Goal: Information Seeking & Learning: Learn about a topic

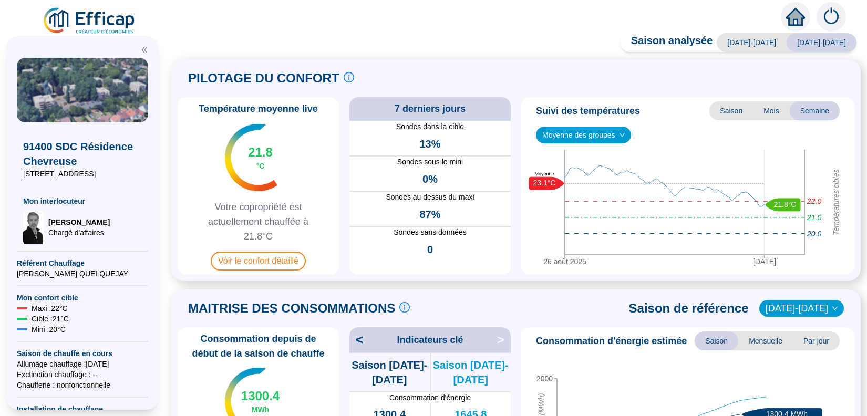
click at [765, 112] on span "Mois" at bounding box center [771, 110] width 37 height 19
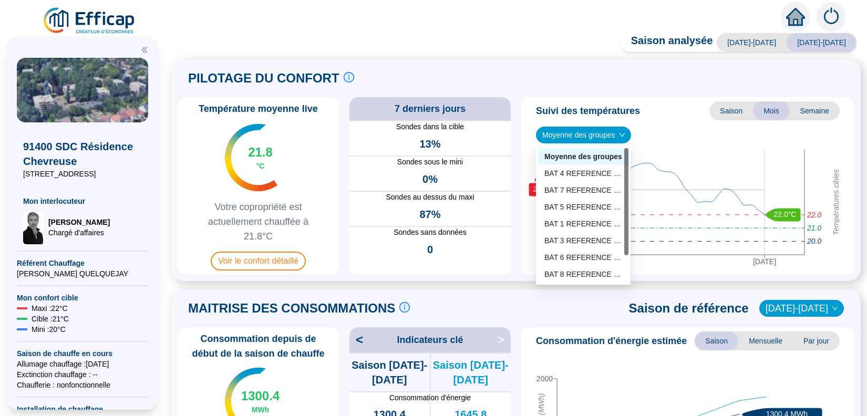
click at [609, 141] on span "Moyenne des groupes" at bounding box center [583, 135] width 82 height 16
click at [581, 275] on div "BAT 8 REFERENCE (6 sondes)" at bounding box center [583, 274] width 78 height 11
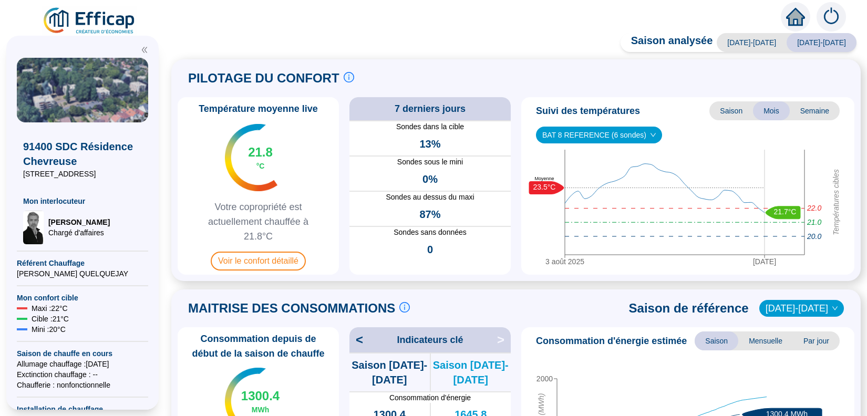
click at [599, 132] on span "BAT 8 REFERENCE (6 sondes)" at bounding box center [598, 135] width 113 height 16
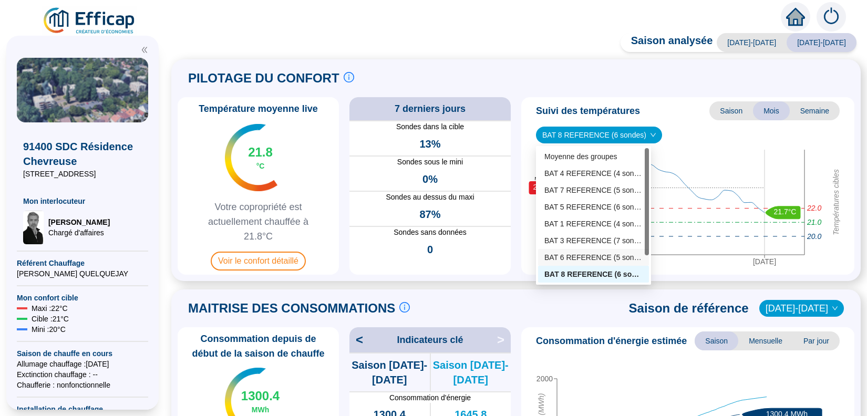
click at [596, 255] on div "BAT 6 REFERENCE (5 sondes)" at bounding box center [593, 257] width 98 height 11
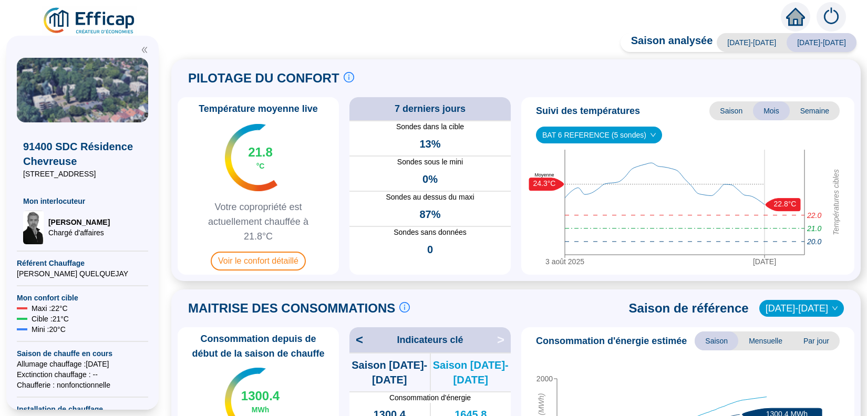
click at [617, 133] on span "BAT 6 REFERENCE (5 sondes)" at bounding box center [598, 135] width 113 height 16
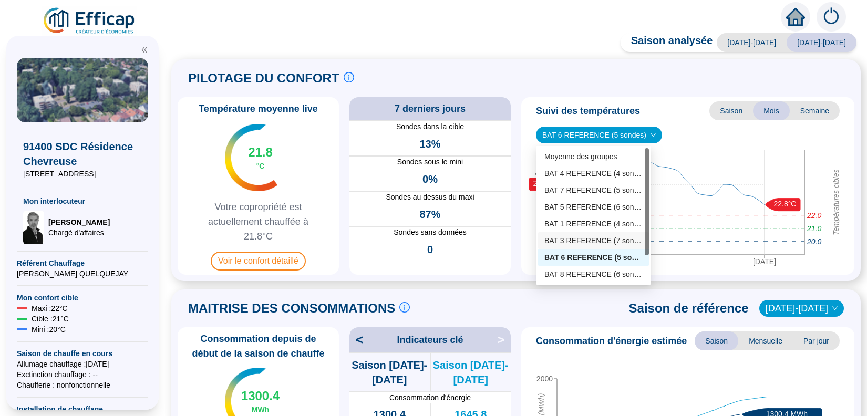
click at [595, 238] on div "BAT 3 REFERENCE (7 sondes)" at bounding box center [593, 240] width 98 height 11
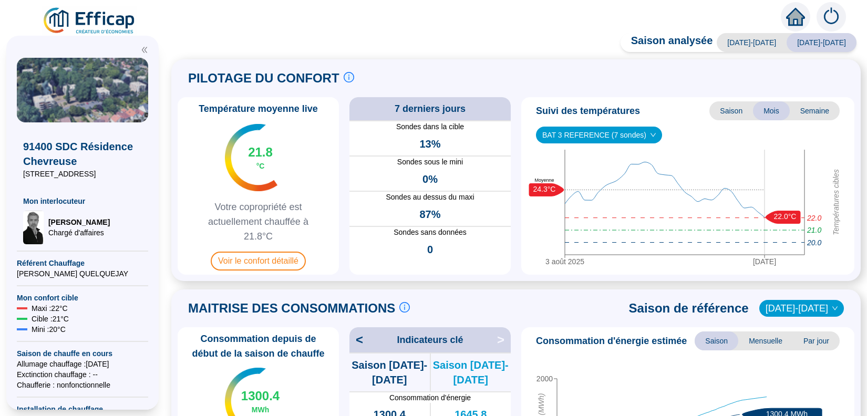
click at [606, 135] on span "BAT 3 REFERENCE (7 sondes)" at bounding box center [598, 135] width 113 height 16
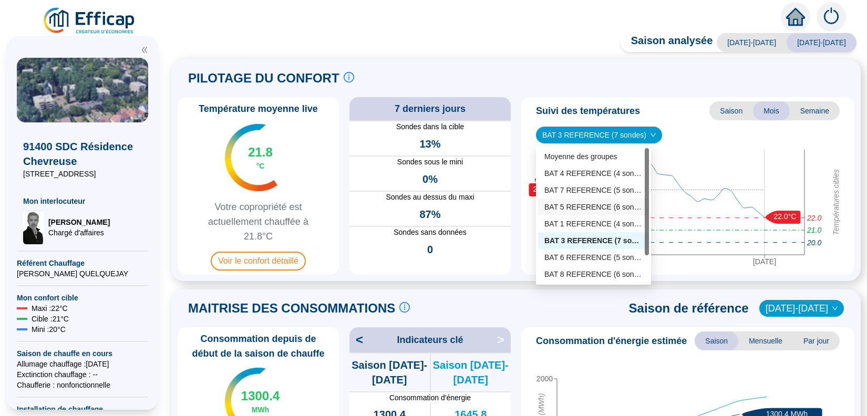
click at [590, 207] on div "BAT 5 REFERENCE (6 sondes)" at bounding box center [593, 207] width 98 height 11
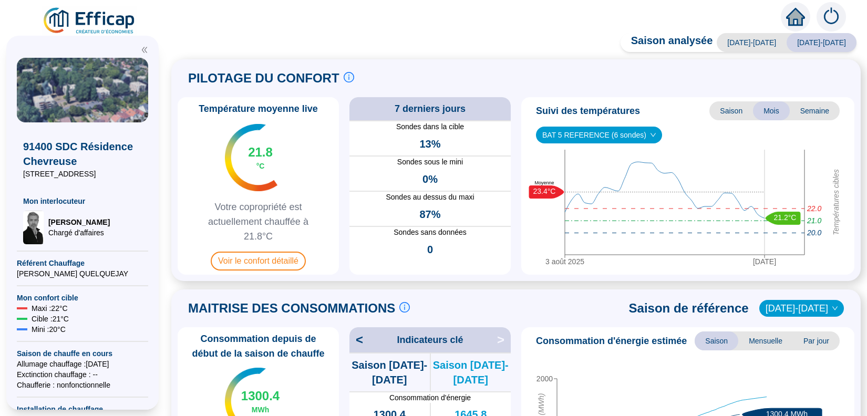
click at [616, 134] on span "BAT 5 REFERENCE (6 sondes)" at bounding box center [598, 135] width 113 height 16
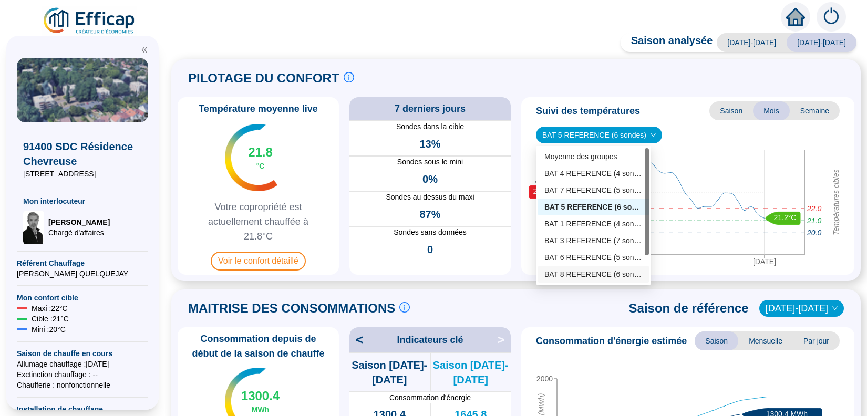
click at [595, 272] on div "BAT 8 REFERENCE (6 sondes)" at bounding box center [593, 274] width 98 height 11
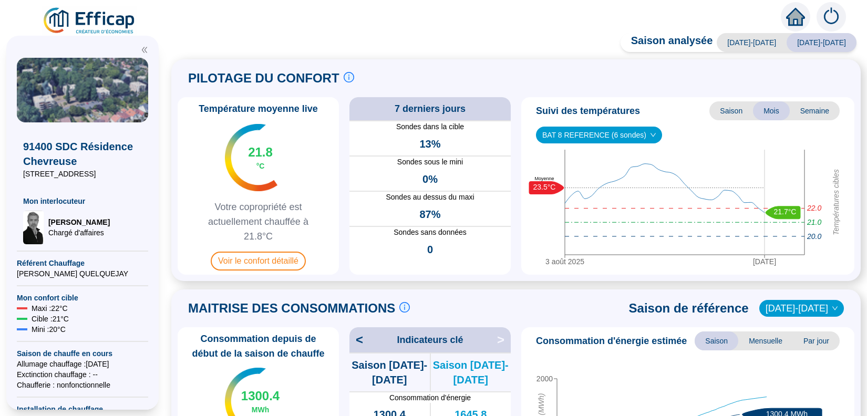
click at [607, 134] on span "BAT 8 REFERENCE (6 sondes)" at bounding box center [598, 135] width 113 height 16
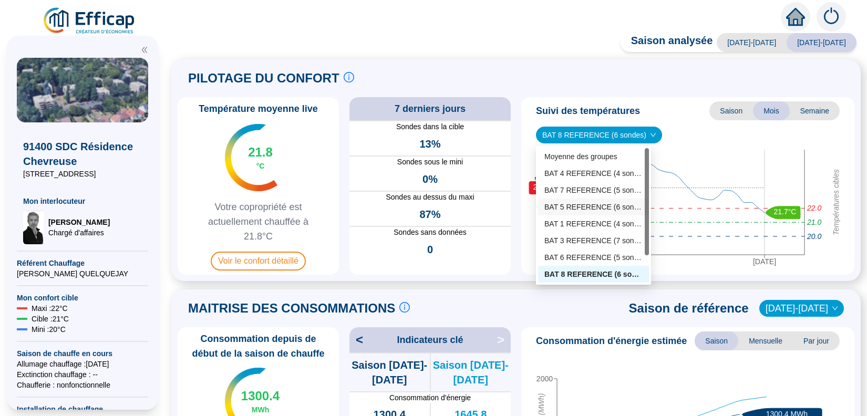
click at [584, 205] on div "BAT 5 REFERENCE (6 sondes)" at bounding box center [593, 207] width 98 height 11
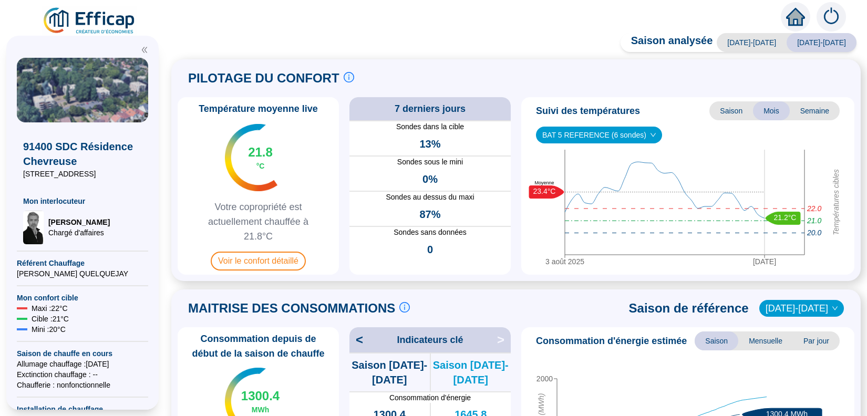
click at [601, 136] on span "BAT 5 REFERENCE (6 sondes)" at bounding box center [598, 135] width 113 height 16
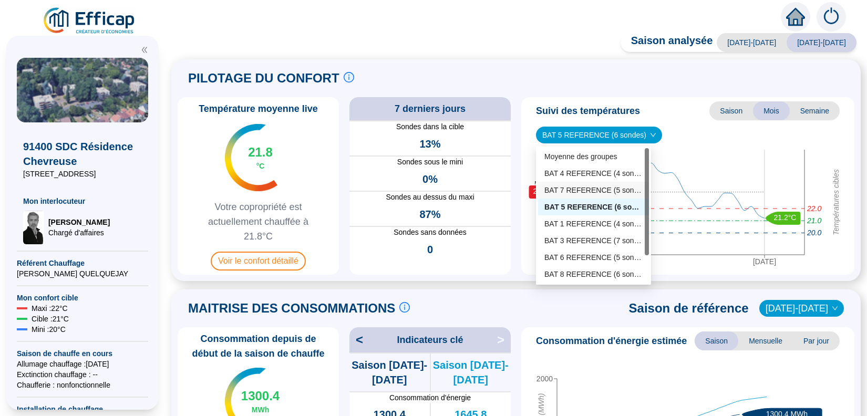
click at [590, 192] on div "BAT 7 REFERENCE (5 sondes)" at bounding box center [593, 190] width 98 height 11
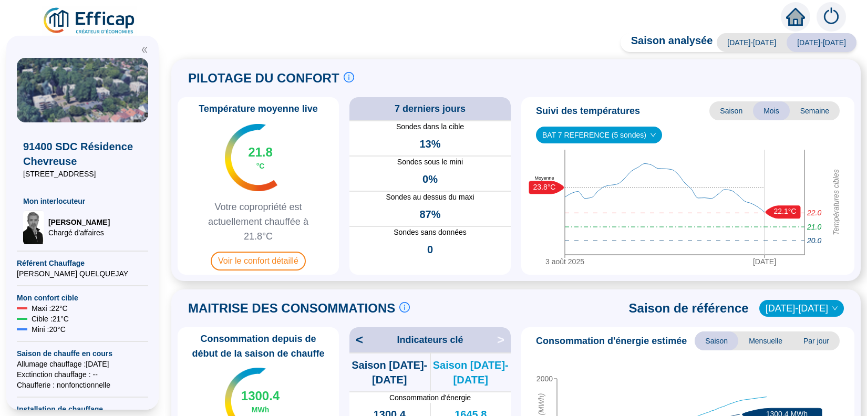
click at [604, 134] on span "BAT 7 REFERENCE (5 sondes)" at bounding box center [598, 135] width 113 height 16
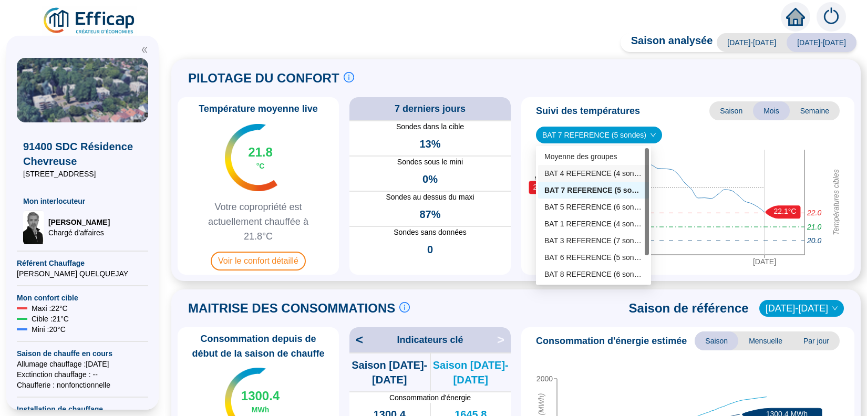
click at [595, 178] on div "BAT 4 REFERENCE (4 sondes)" at bounding box center [593, 173] width 98 height 11
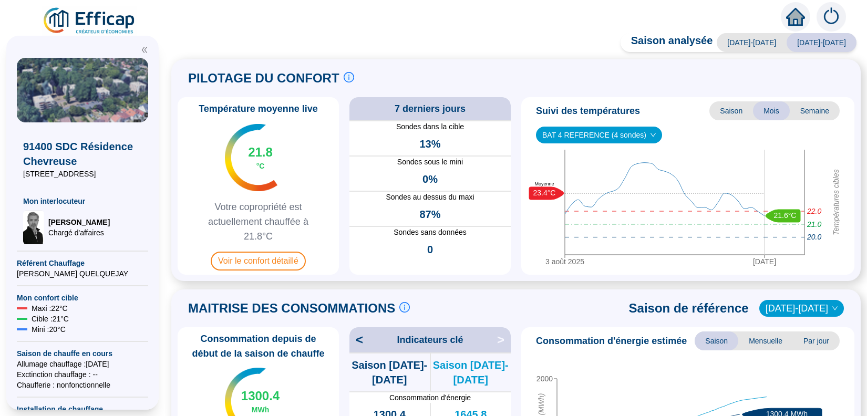
click at [607, 134] on span "BAT 4 REFERENCE (4 sondes)" at bounding box center [598, 135] width 113 height 16
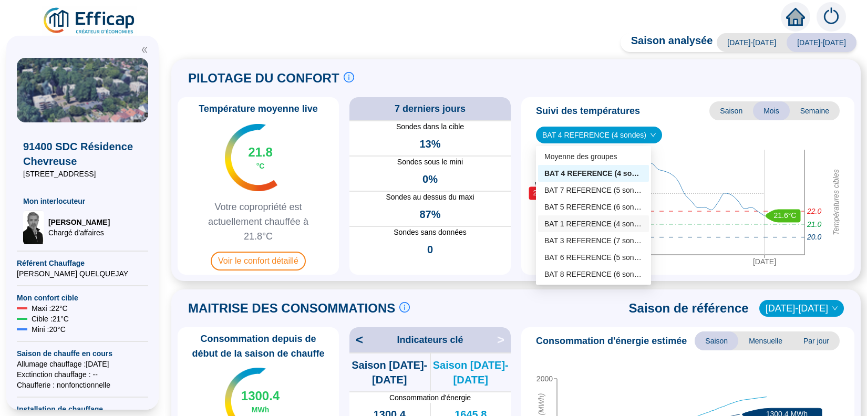
click at [581, 225] on div "BAT 1 REFERENCE (4 sondes)" at bounding box center [593, 224] width 98 height 11
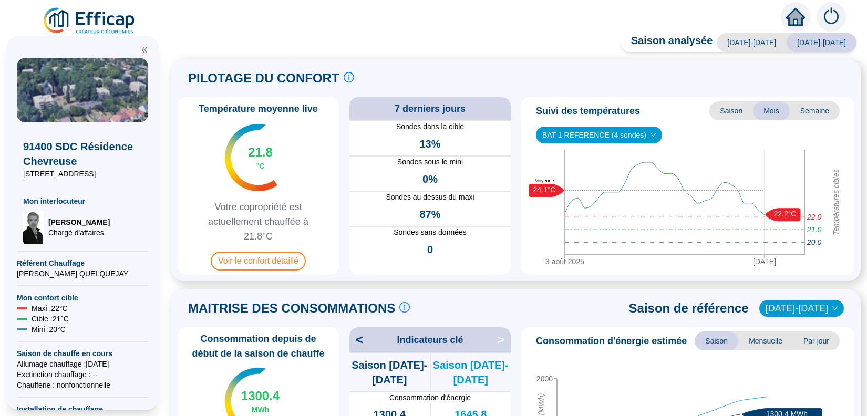
click at [730, 107] on span "Saison" at bounding box center [731, 110] width 44 height 19
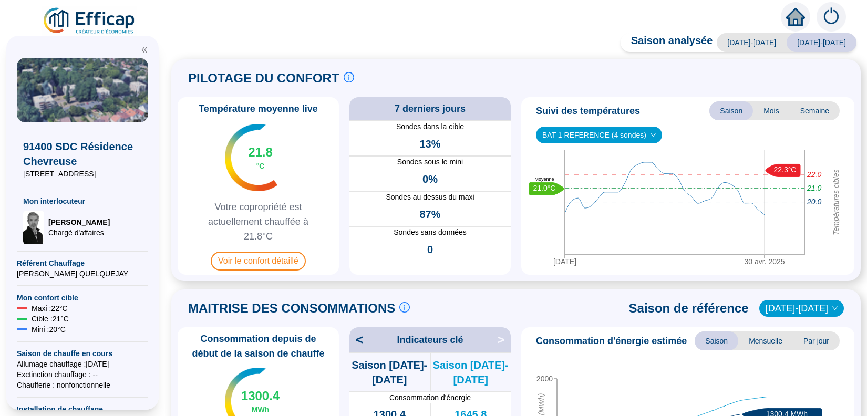
click at [726, 113] on span "Saison" at bounding box center [731, 110] width 44 height 19
click at [763, 113] on span "Mois" at bounding box center [771, 110] width 37 height 19
click at [763, 109] on span "Mois" at bounding box center [771, 110] width 37 height 19
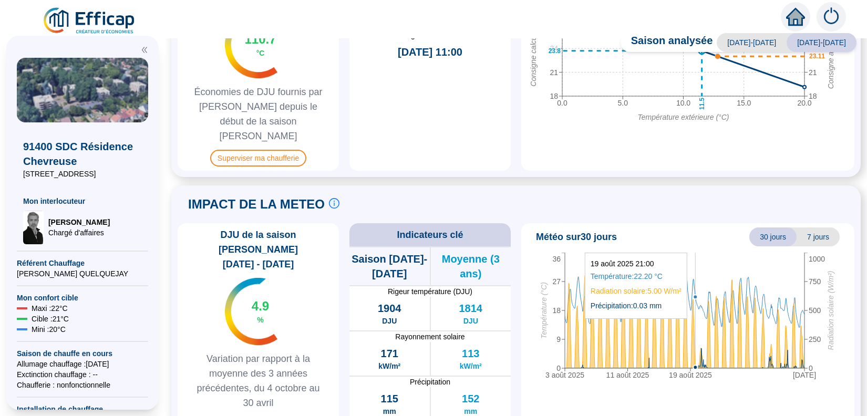
scroll to position [601, 0]
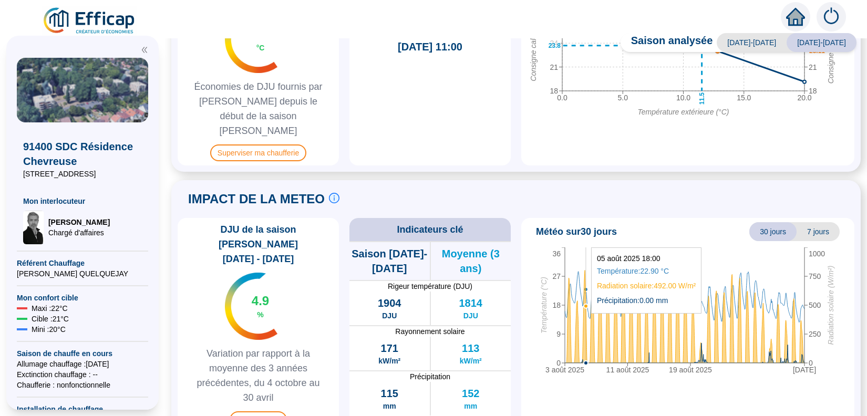
click at [587, 289] on icon "3 août 2025 11 août 2025 19 août 2025 [DATE] 0 9 18 27 36 Température (°C) 0 25…" at bounding box center [683, 312] width 316 height 131
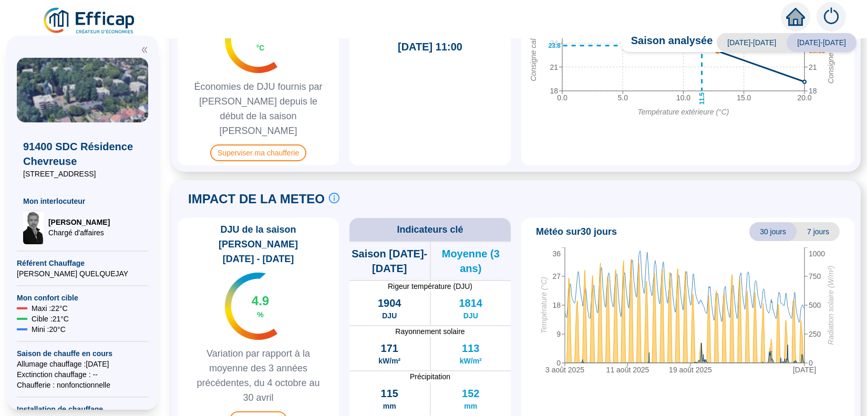
click at [763, 222] on span "30 jours" at bounding box center [772, 231] width 47 height 19
click at [701, 227] on div "Météo sur 30 jours 30 jours 7 jours 3 août 2025 11 août 2025 19 août 2025 [DATE…" at bounding box center [687, 325] width 333 height 214
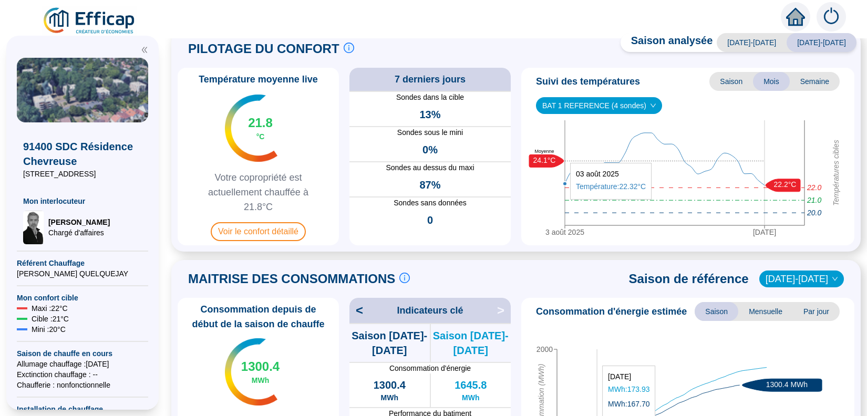
scroll to position [0, 0]
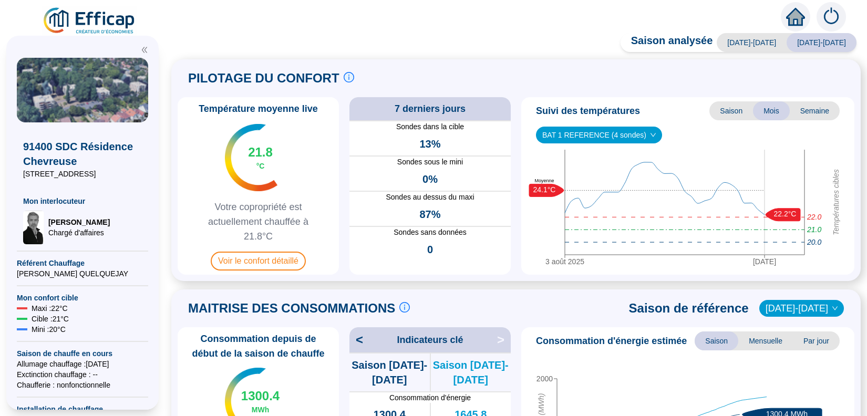
click at [608, 140] on span "BAT 1 REFERENCE (4 sondes)" at bounding box center [598, 135] width 113 height 16
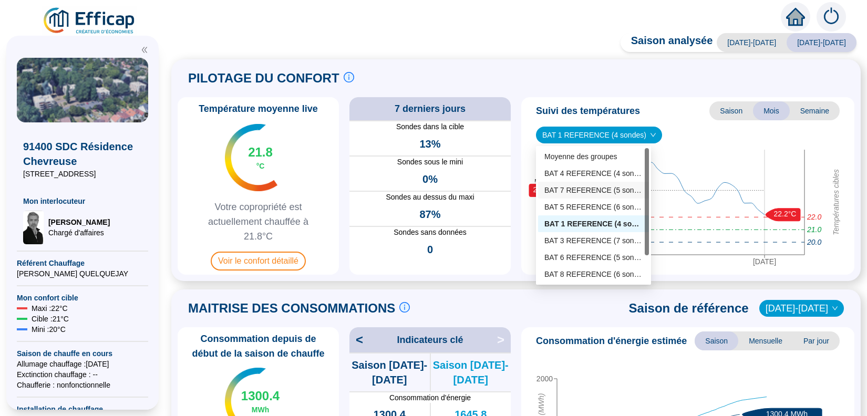
click at [574, 191] on div "BAT 7 REFERENCE (5 sondes)" at bounding box center [593, 190] width 98 height 11
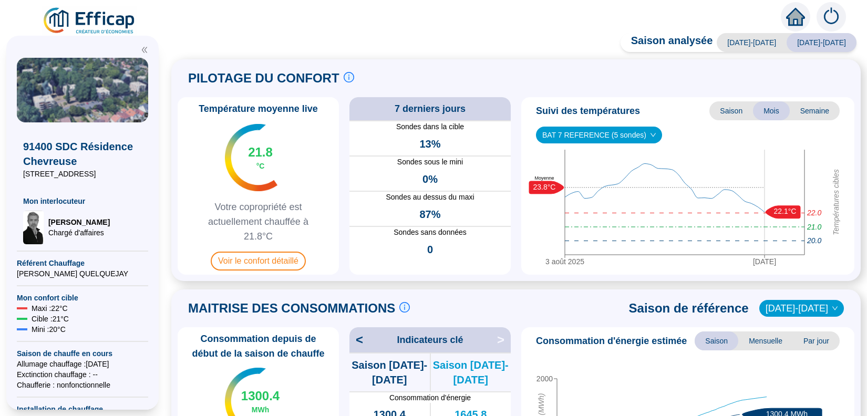
click at [587, 135] on span "BAT 7 REFERENCE (5 sondes)" at bounding box center [598, 135] width 113 height 16
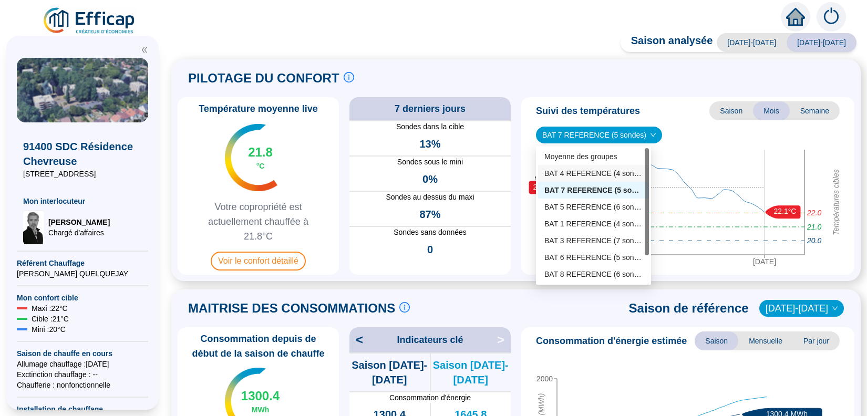
click at [571, 174] on div "BAT 4 REFERENCE (4 sondes)" at bounding box center [593, 173] width 98 height 11
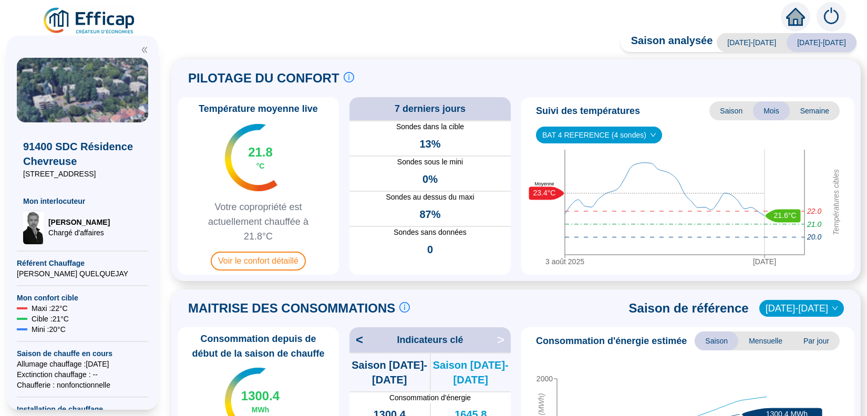
click at [569, 136] on span "BAT 4 REFERENCE (4 sondes)" at bounding box center [598, 135] width 113 height 16
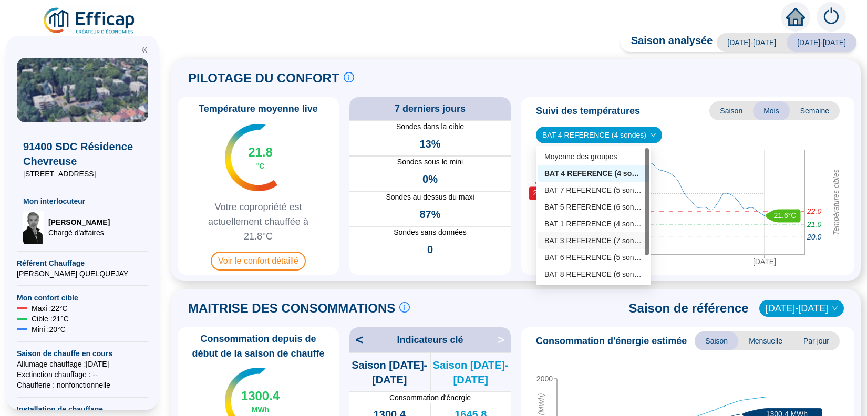
click at [571, 239] on div "BAT 3 REFERENCE (7 sondes)" at bounding box center [593, 240] width 98 height 11
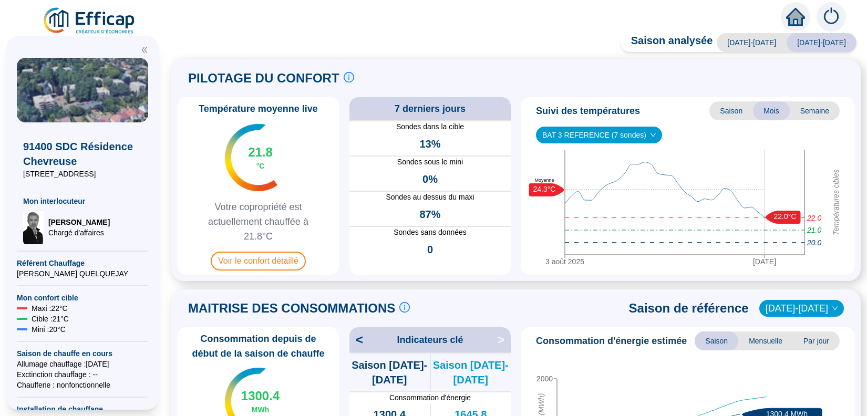
click at [574, 132] on span "BAT 3 REFERENCE (7 sondes)" at bounding box center [598, 135] width 113 height 16
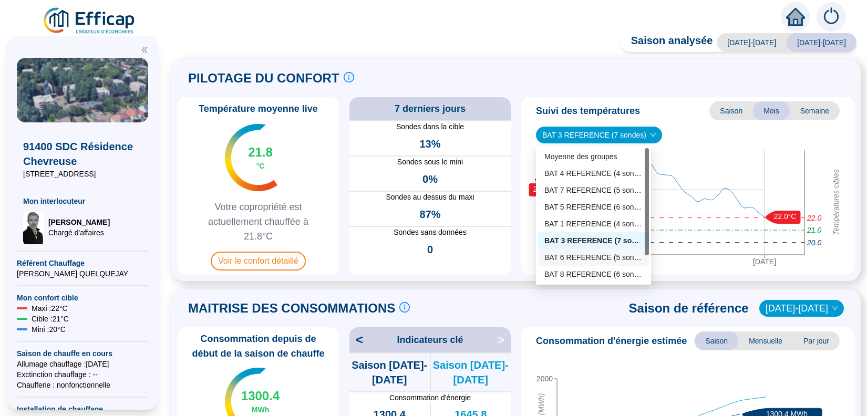
click at [567, 257] on div "BAT 6 REFERENCE (5 sondes)" at bounding box center [593, 257] width 98 height 11
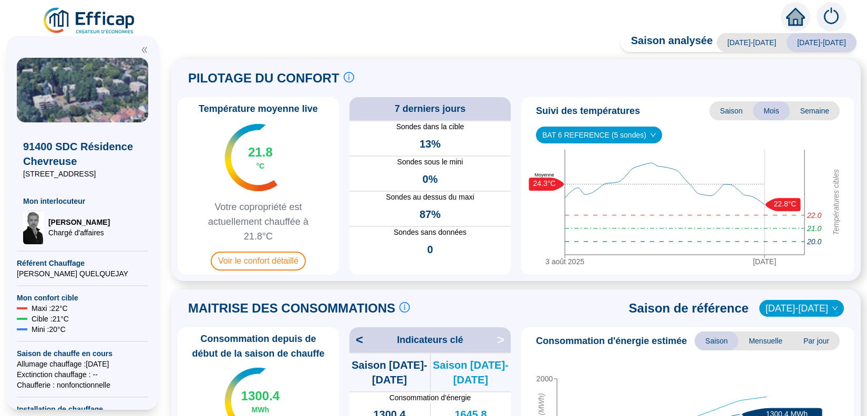
click at [566, 131] on span "BAT 6 REFERENCE (5 sondes)" at bounding box center [598, 135] width 113 height 16
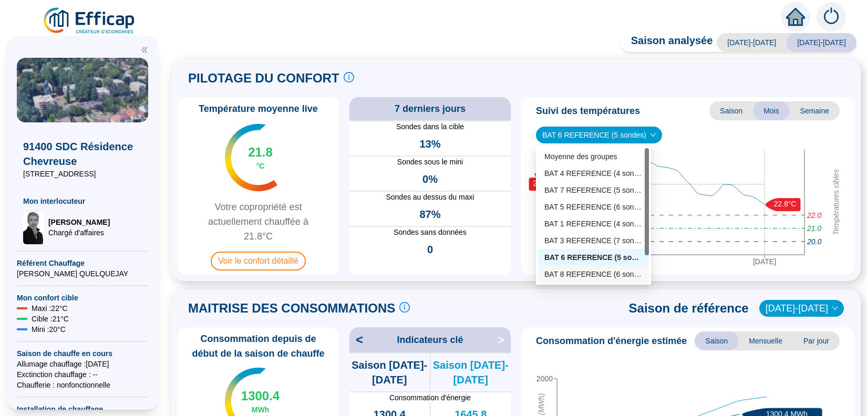
click at [561, 273] on div "BAT 8 REFERENCE (6 sondes)" at bounding box center [593, 274] width 98 height 11
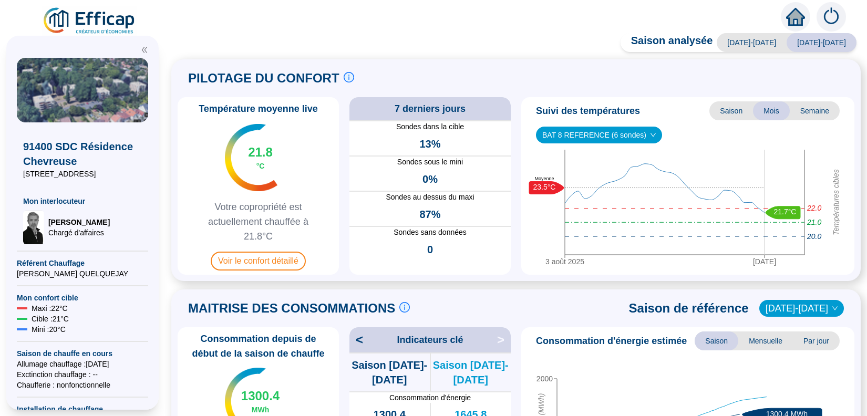
click at [547, 186] on text "23.5°C" at bounding box center [544, 187] width 23 height 8
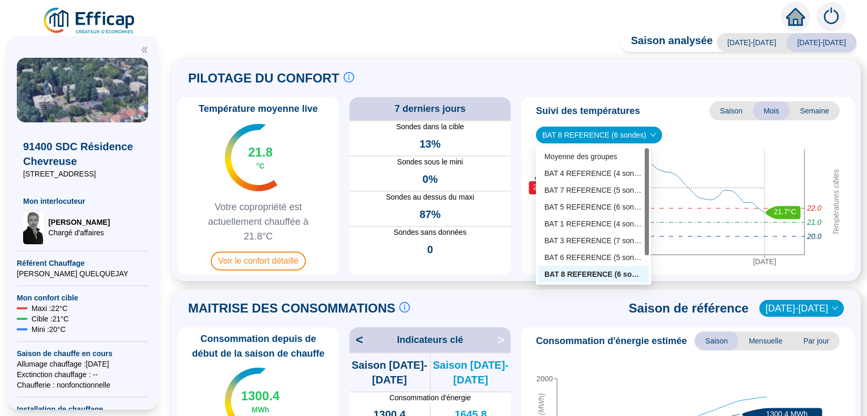
click at [633, 133] on span "BAT 8 REFERENCE (6 sondes)" at bounding box center [598, 135] width 113 height 16
click at [578, 171] on div "BAT 4 REFERENCE (4 sondes)" at bounding box center [593, 173] width 98 height 11
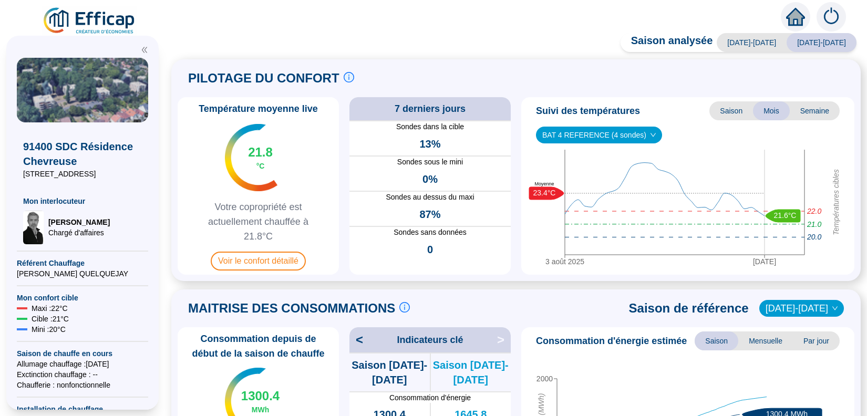
click at [632, 136] on span "BAT 4 REFERENCE (4 sondes)" at bounding box center [598, 135] width 113 height 16
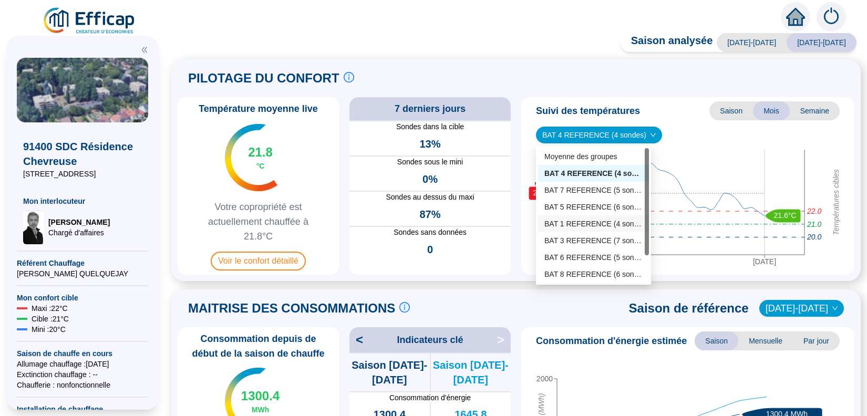
click at [580, 227] on div "BAT 1 REFERENCE (4 sondes)" at bounding box center [593, 224] width 98 height 11
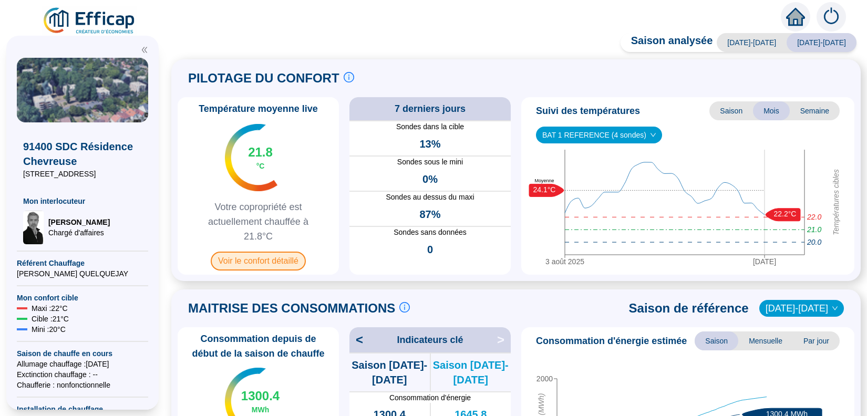
click at [288, 266] on span "Voir le confort détaillé" at bounding box center [258, 261] width 95 height 19
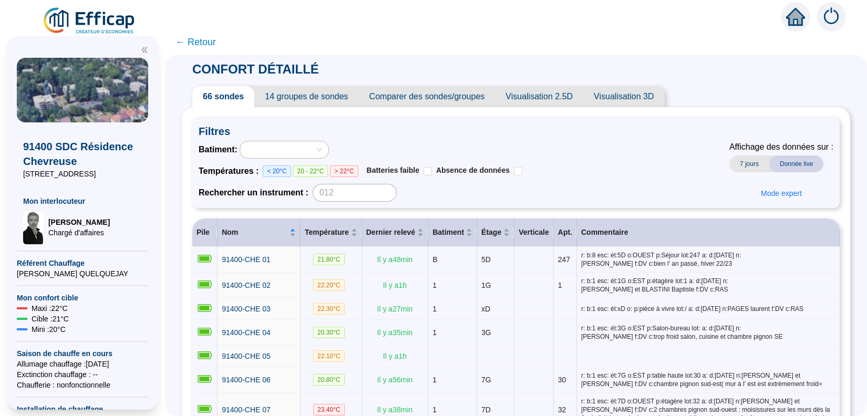
click at [742, 157] on span "7 jours" at bounding box center [749, 163] width 40 height 17
click at [782, 162] on span "Donnée live" at bounding box center [796, 163] width 54 height 17
click at [744, 163] on span "7 jours" at bounding box center [749, 163] width 40 height 17
click at [801, 164] on span "Donnée live" at bounding box center [796, 163] width 54 height 17
click at [205, 43] on span "← Retour" at bounding box center [195, 42] width 40 height 15
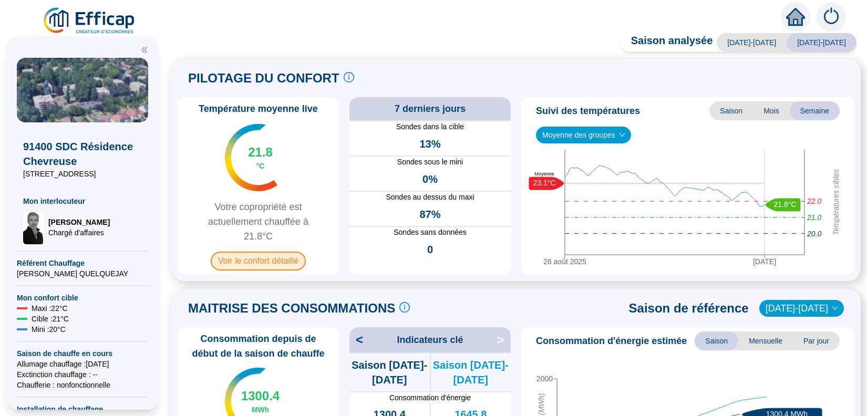
click at [238, 262] on span "Voir le confort détaillé" at bounding box center [258, 261] width 95 height 19
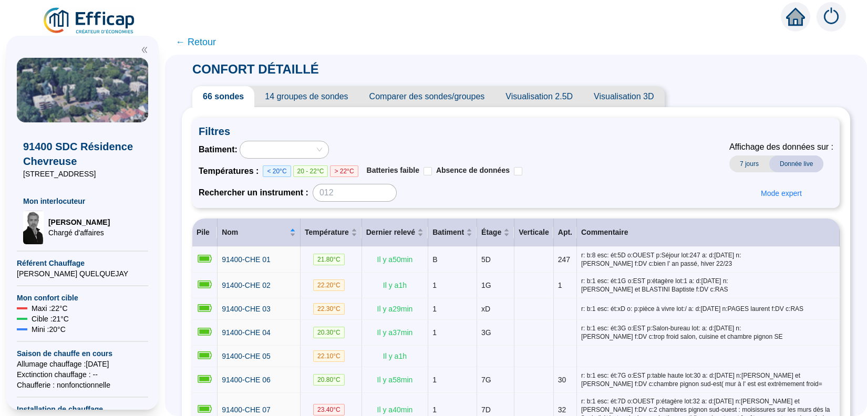
click at [511, 141] on div "Batiment :" at bounding box center [361, 150] width 324 height 18
click at [202, 42] on span "← Retour" at bounding box center [195, 42] width 40 height 15
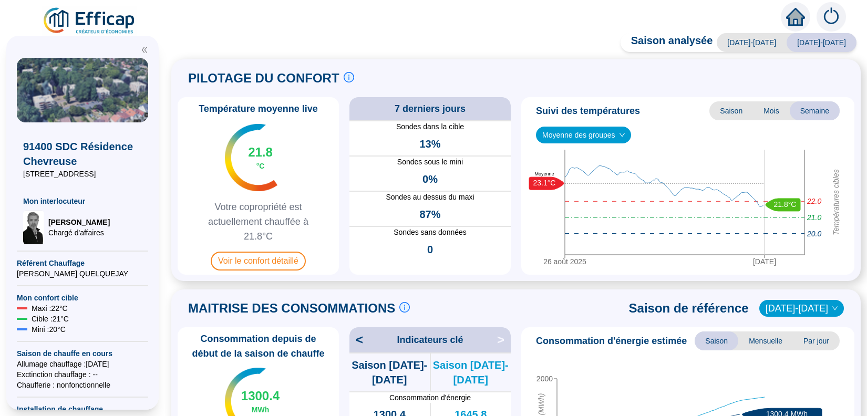
click at [536, 298] on div "MAITRISE DES CONSOMMATIONS Les consommations d'énergie proviennent des fourniss…" at bounding box center [516, 308] width 677 height 25
click at [768, 111] on span "Mois" at bounding box center [771, 110] width 37 height 19
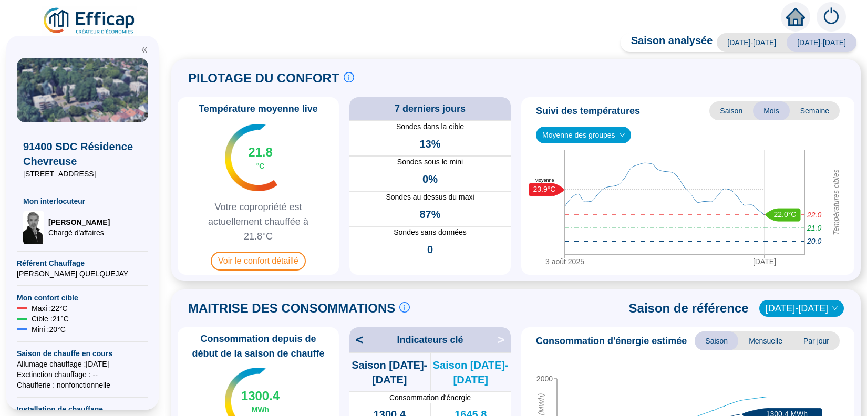
click at [579, 139] on span "Moyenne des groupes" at bounding box center [583, 135] width 82 height 16
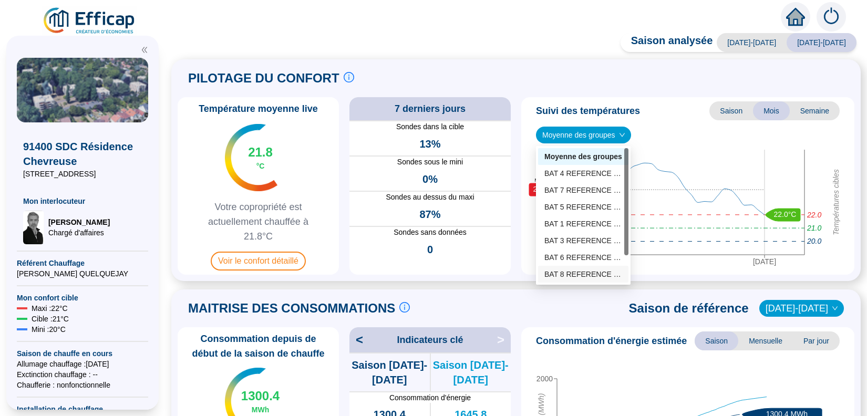
click at [566, 275] on div "BAT 8 REFERENCE (6 sondes)" at bounding box center [583, 274] width 78 height 11
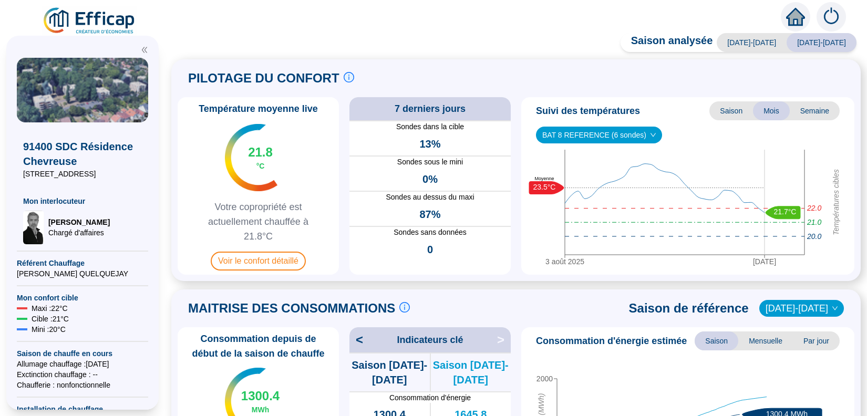
click at [603, 139] on span "BAT 8 REFERENCE (6 sondes)" at bounding box center [598, 135] width 113 height 16
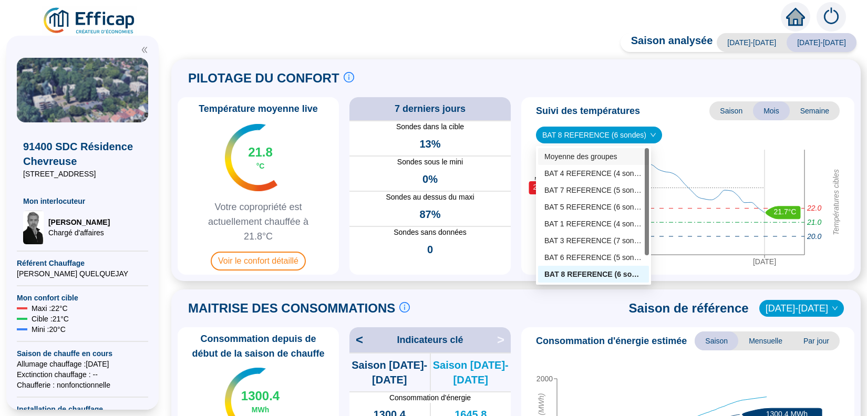
click at [592, 157] on div "Moyenne des groupes" at bounding box center [593, 156] width 98 height 11
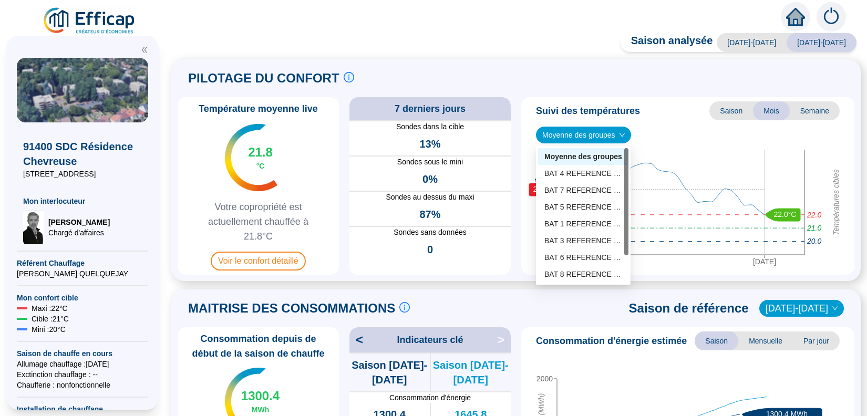
click at [554, 132] on span "Moyenne des groupes" at bounding box center [583, 135] width 82 height 16
click at [578, 273] on div "BAT 8 REFERENCE (6 sondes)" at bounding box center [583, 274] width 78 height 11
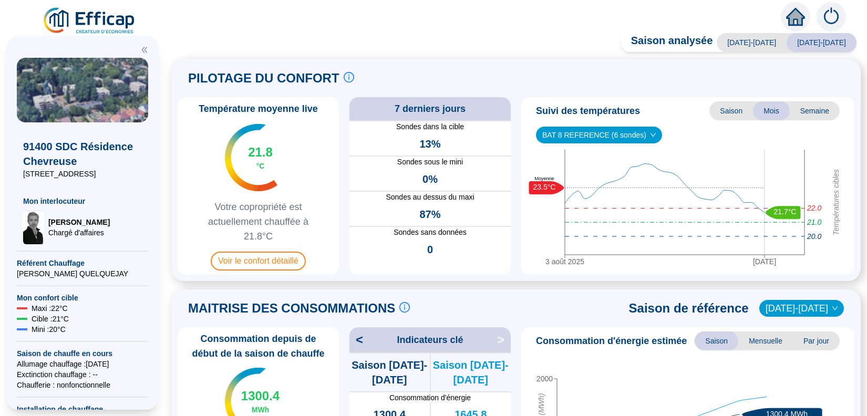
click at [595, 131] on span "BAT 8 REFERENCE (6 sondes)" at bounding box center [598, 135] width 113 height 16
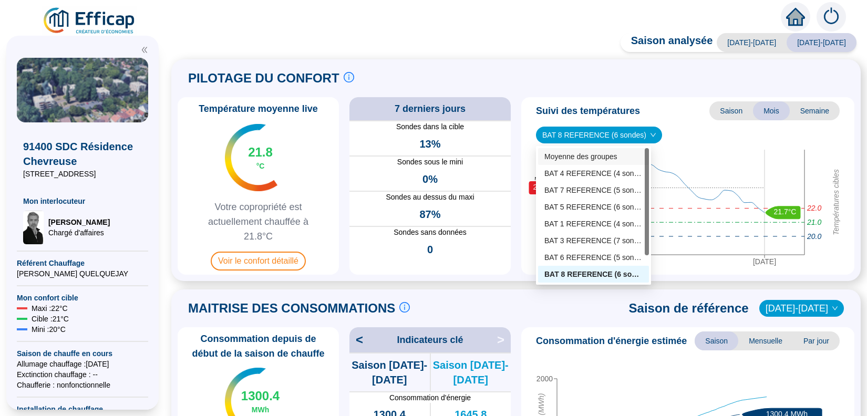
click at [559, 153] on div "Moyenne des groupes" at bounding box center [593, 156] width 98 height 11
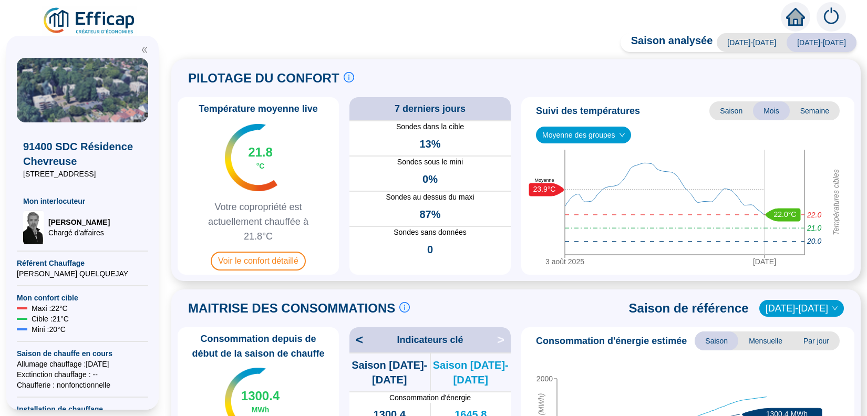
click at [587, 133] on span "Moyenne des groupes" at bounding box center [583, 135] width 82 height 16
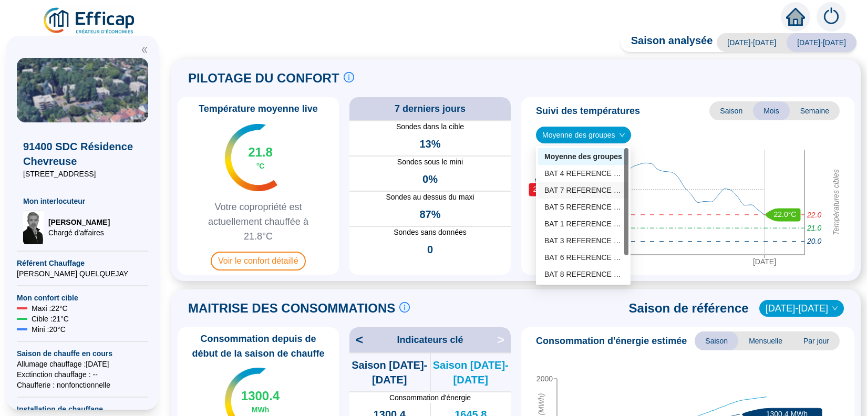
click at [568, 190] on div "BAT 7 REFERENCE (5 sondes)" at bounding box center [583, 190] width 78 height 11
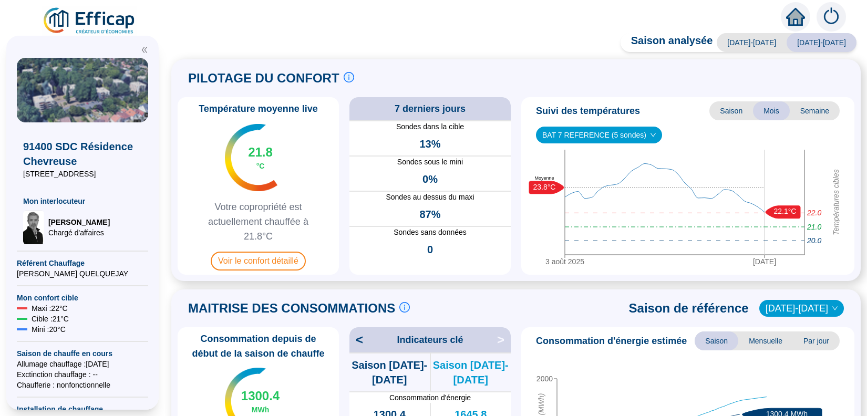
click at [635, 131] on span "BAT 7 REFERENCE (5 sondes)" at bounding box center [598, 135] width 113 height 16
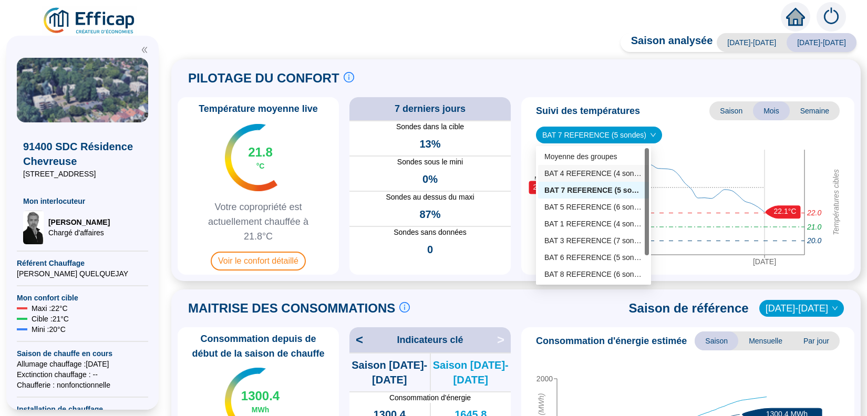
click at [576, 170] on div "BAT 4 REFERENCE (4 sondes)" at bounding box center [593, 173] width 98 height 11
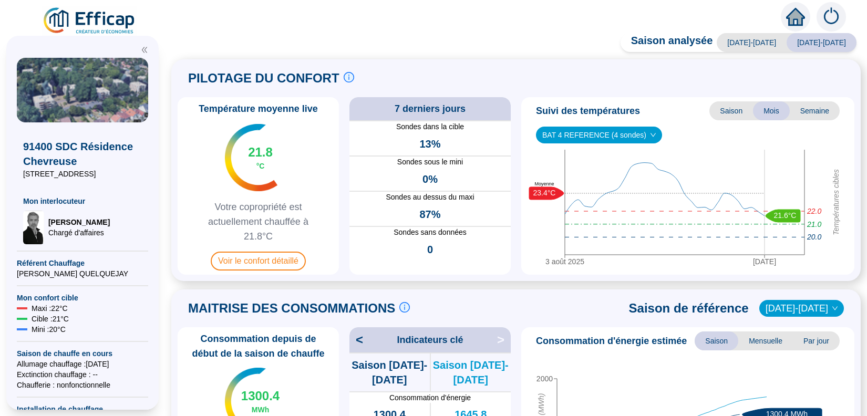
click at [596, 134] on span "BAT 4 REFERENCE (4 sondes)" at bounding box center [598, 135] width 113 height 16
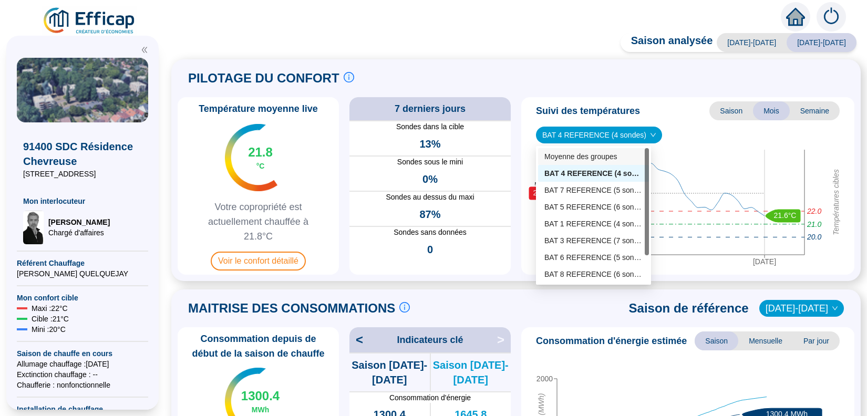
click at [581, 152] on div "Moyenne des groupes" at bounding box center [593, 156] width 98 height 11
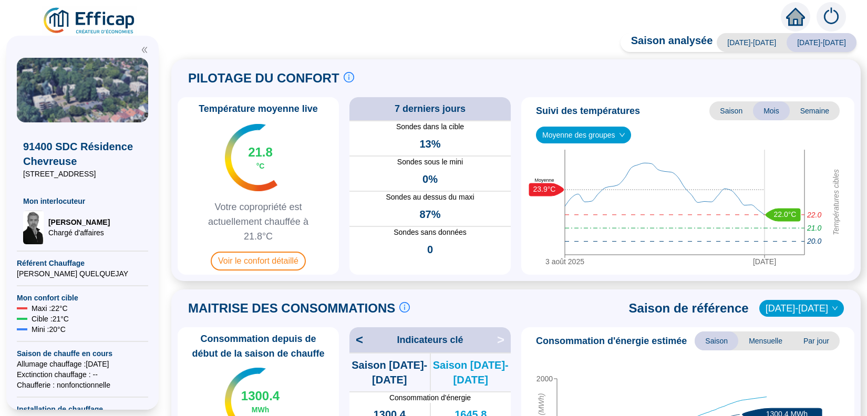
click at [579, 131] on span "Moyenne des groupes" at bounding box center [583, 135] width 82 height 16
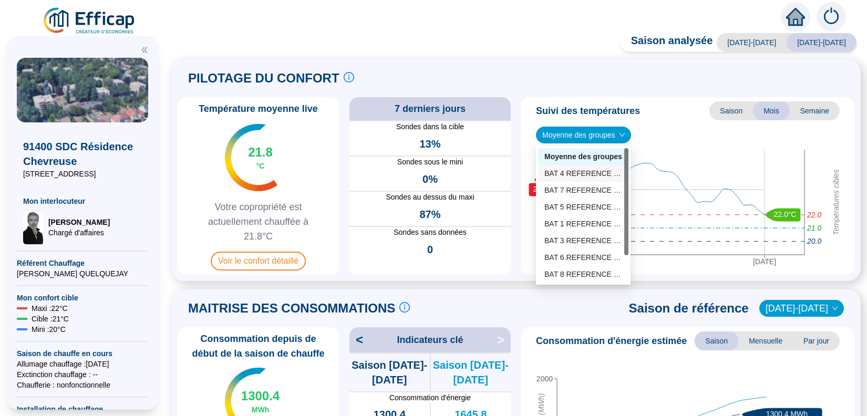
click at [563, 171] on div "BAT 4 REFERENCE (4 sondes)" at bounding box center [583, 173] width 78 height 11
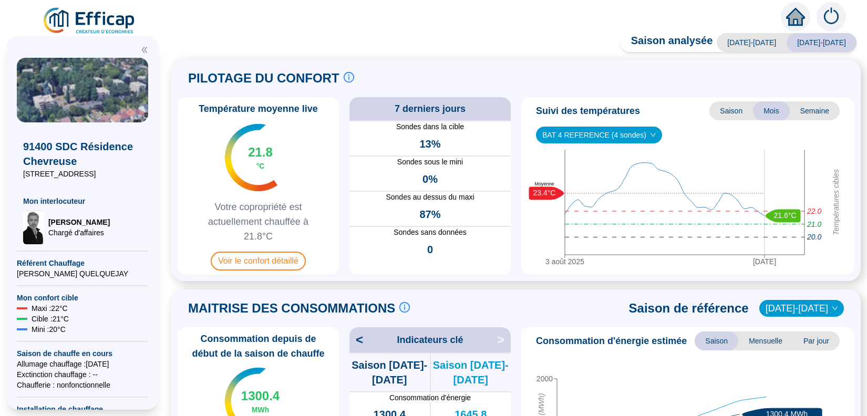
click at [622, 130] on span "BAT 4 REFERENCE (4 sondes)" at bounding box center [598, 135] width 113 height 16
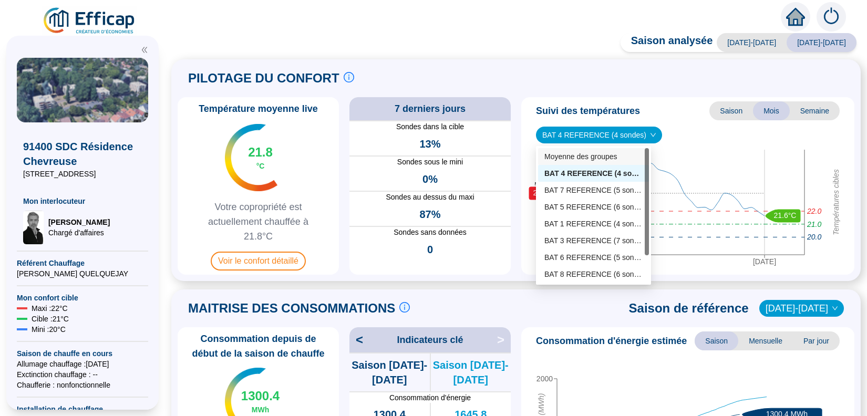
click at [583, 153] on div "Moyenne des groupes" at bounding box center [593, 156] width 98 height 11
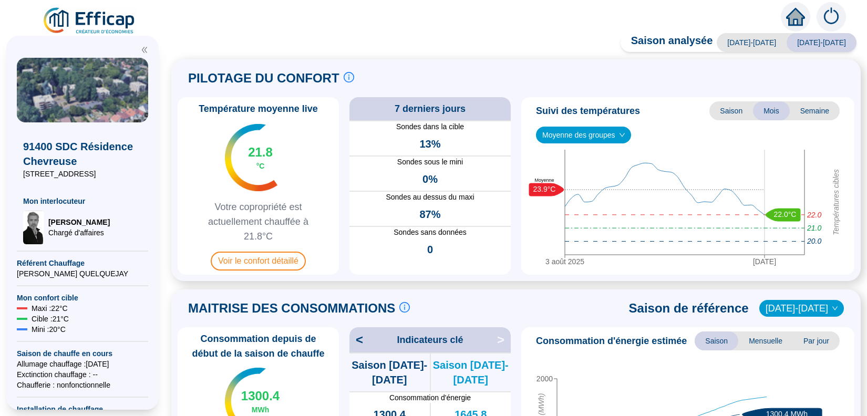
click at [589, 136] on span "Moyenne des groupes" at bounding box center [583, 135] width 82 height 16
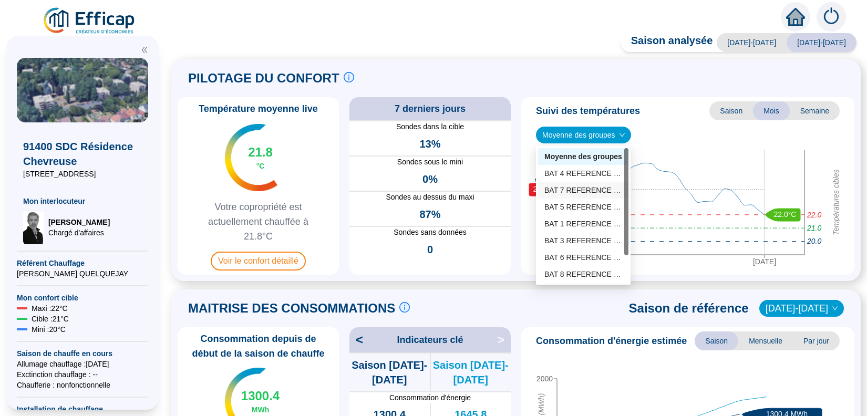
click at [569, 187] on div "BAT 7 REFERENCE (5 sondes)" at bounding box center [583, 190] width 78 height 11
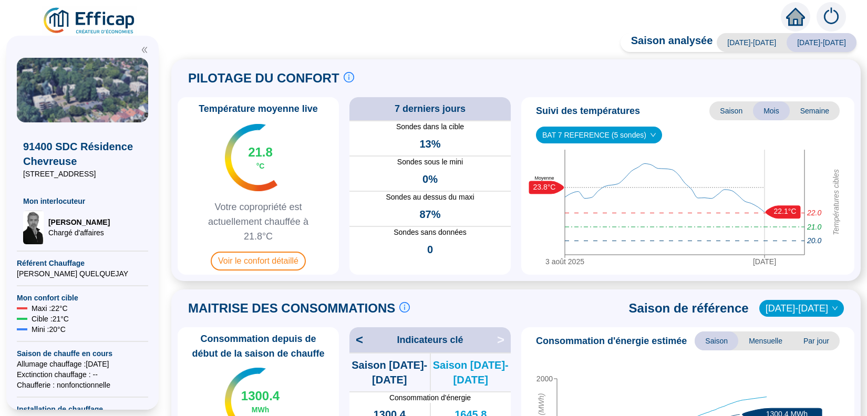
click at [589, 133] on span "BAT 7 REFERENCE (5 sondes)" at bounding box center [598, 135] width 113 height 16
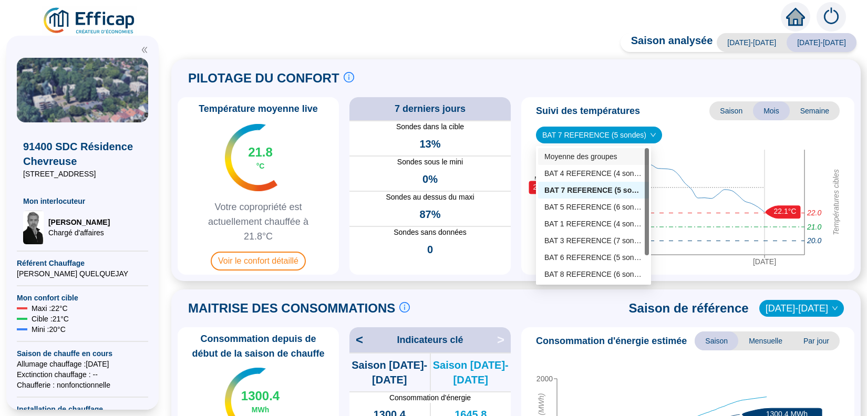
click at [578, 153] on div "Moyenne des groupes" at bounding box center [593, 156] width 98 height 11
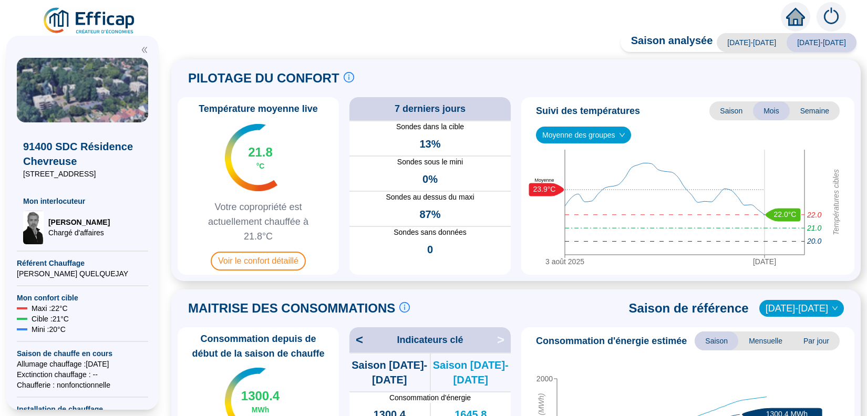
click at [577, 138] on span "Moyenne des groupes" at bounding box center [583, 135] width 82 height 16
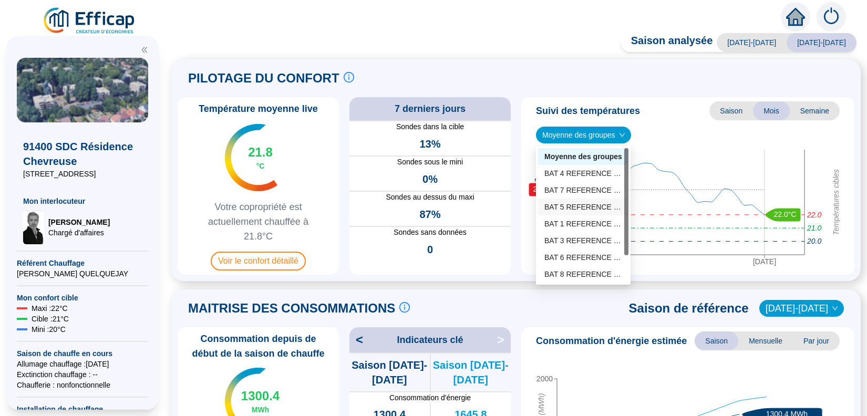
click at [574, 207] on div "BAT 5 REFERENCE (6 sondes)" at bounding box center [583, 207] width 78 height 11
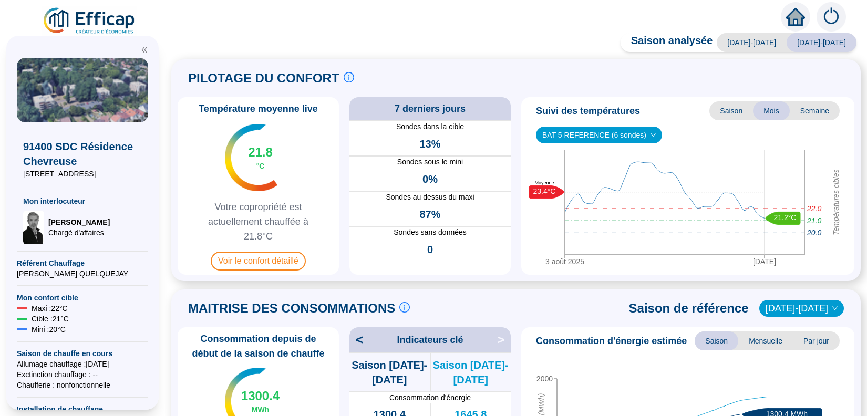
click at [604, 136] on span "BAT 5 REFERENCE (6 sondes)" at bounding box center [598, 135] width 113 height 16
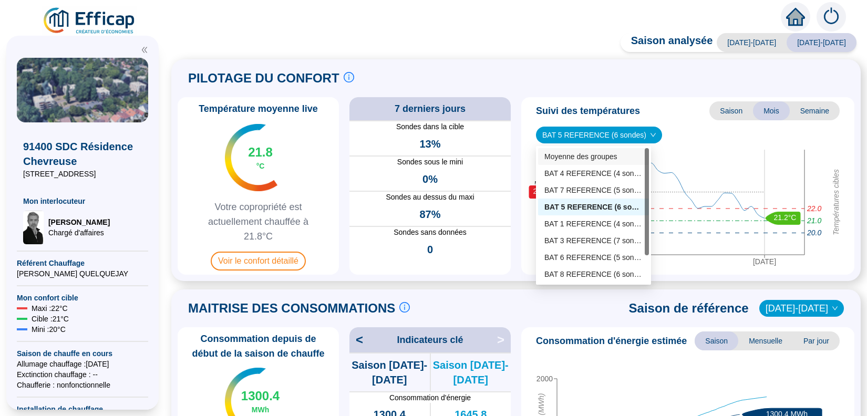
click at [567, 156] on div "Moyenne des groupes" at bounding box center [593, 156] width 98 height 11
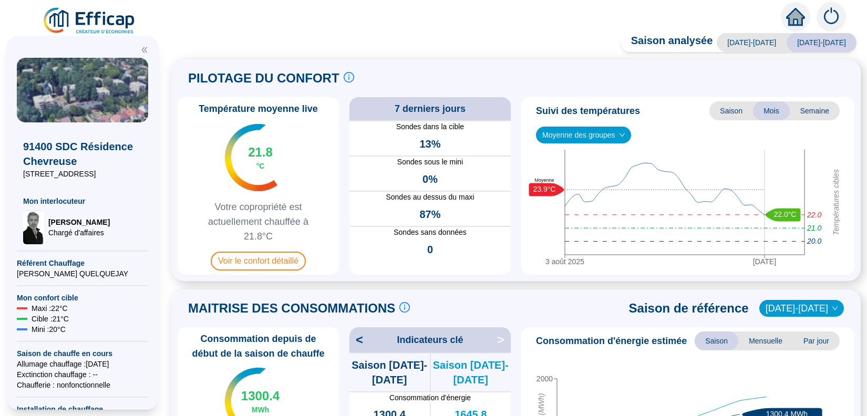
click at [577, 135] on span "Moyenne des groupes" at bounding box center [583, 135] width 82 height 16
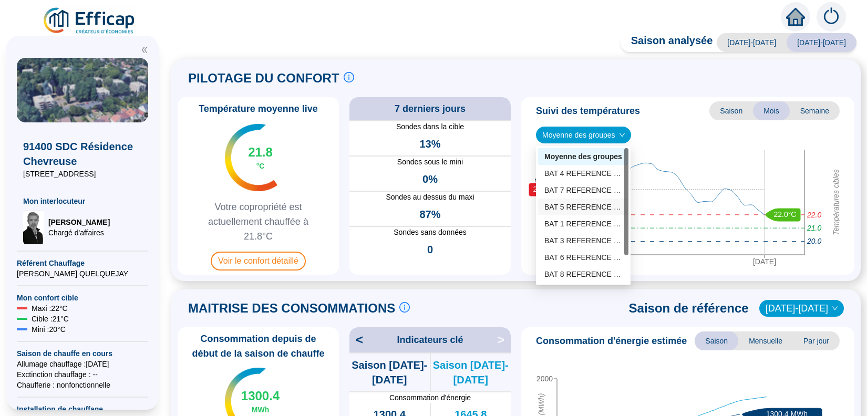
click at [561, 209] on div "BAT 5 REFERENCE (6 sondes)" at bounding box center [583, 207] width 78 height 11
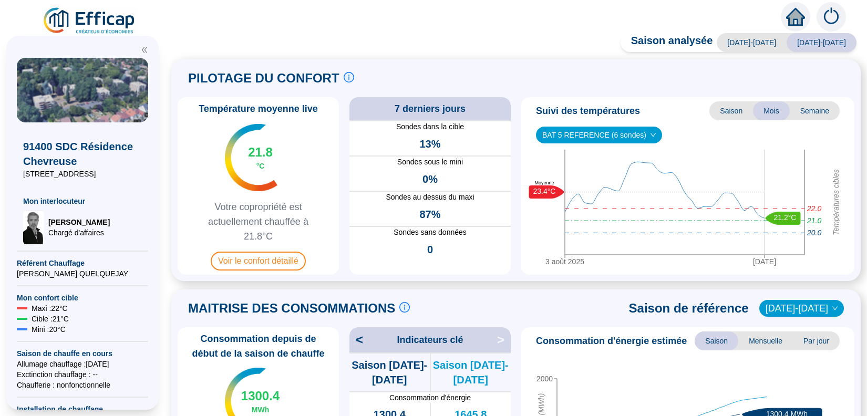
click at [616, 136] on span "BAT 5 REFERENCE (6 sondes)" at bounding box center [598, 135] width 113 height 16
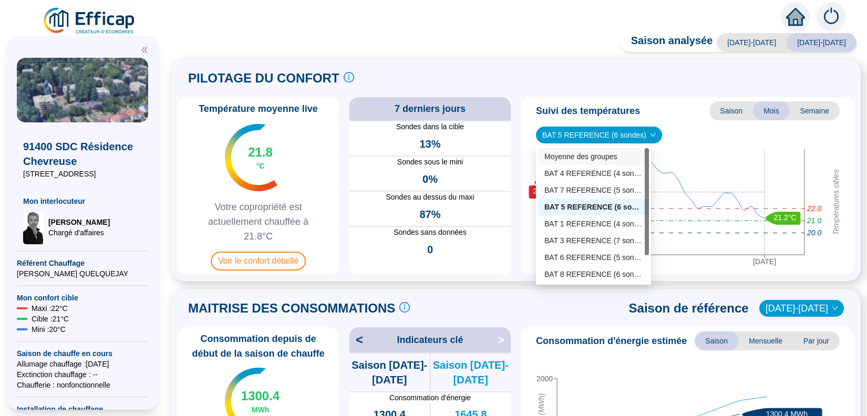
click at [592, 160] on div "Moyenne des groupes" at bounding box center [593, 156] width 98 height 11
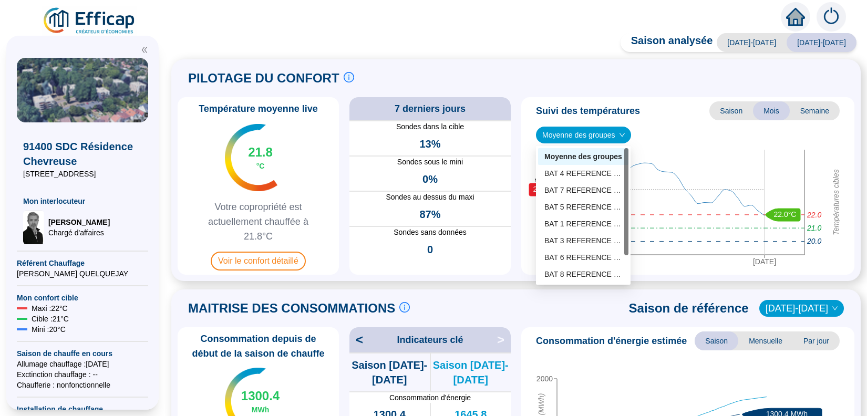
click at [590, 135] on span "Moyenne des groupes" at bounding box center [583, 135] width 82 height 16
drag, startPoint x: 626, startPoint y: 237, endPoint x: 626, endPoint y: 275, distance: 38.3
click at [626, 275] on div at bounding box center [626, 228] width 4 height 107
click at [586, 207] on div "BAT 3 REFERENCE (7 sondes)" at bounding box center [583, 207] width 78 height 11
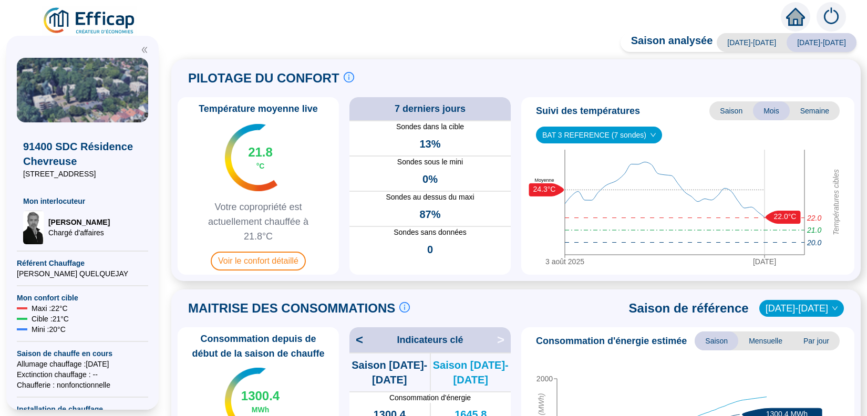
click at [603, 133] on span "BAT 3 REFERENCE (7 sondes)" at bounding box center [598, 135] width 113 height 16
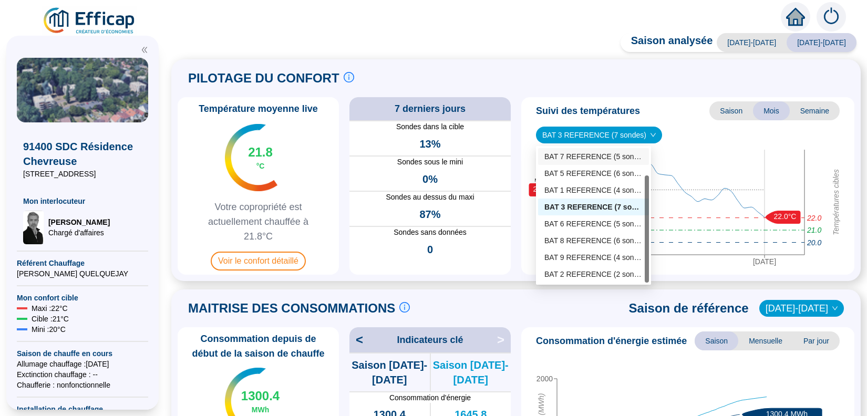
click at [585, 154] on div "BAT 7 REFERENCE (5 sondes)" at bounding box center [593, 156] width 98 height 11
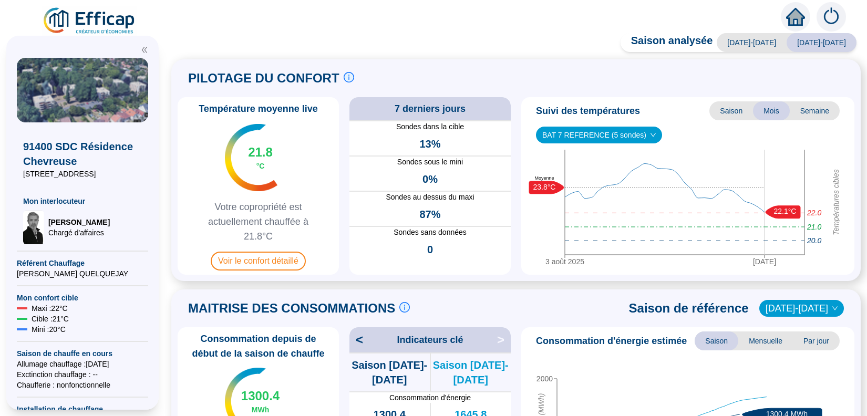
click at [627, 136] on span "BAT 7 REFERENCE (5 sondes)" at bounding box center [598, 135] width 113 height 16
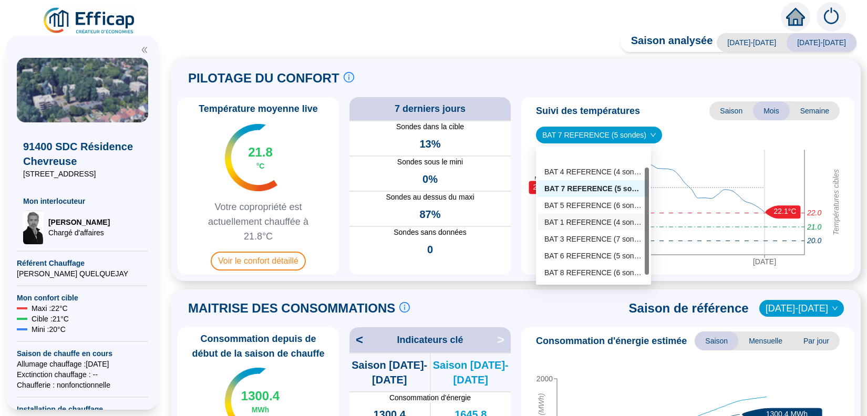
scroll to position [0, 0]
drag, startPoint x: 648, startPoint y: 200, endPoint x: 647, endPoint y: 147, distance: 53.1
click at [647, 168] on div at bounding box center [646, 221] width 4 height 107
click at [584, 155] on div "Moyenne des groupes" at bounding box center [593, 156] width 98 height 11
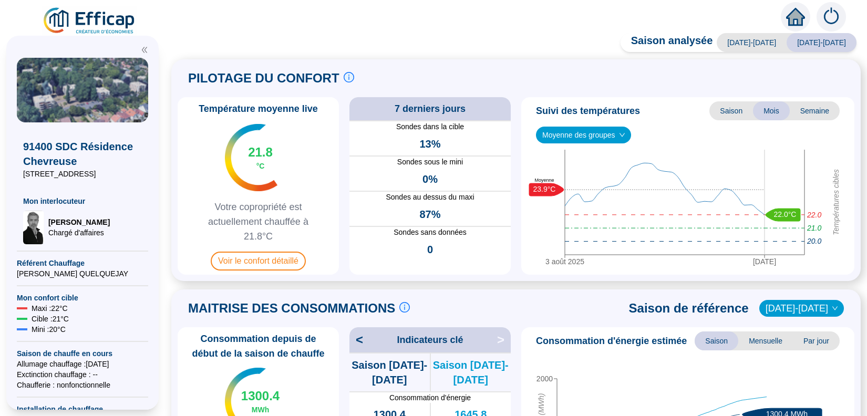
click at [591, 137] on span "Moyenne des groupes" at bounding box center [583, 135] width 82 height 16
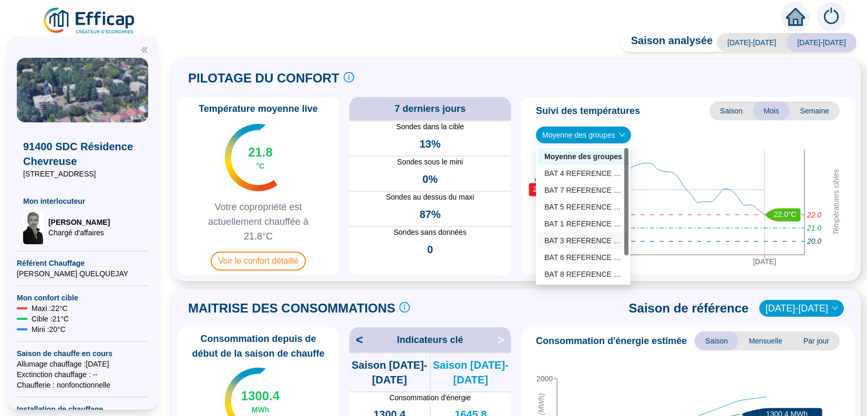
click at [575, 238] on div "BAT 3 REFERENCE (7 sondes)" at bounding box center [583, 240] width 78 height 11
